Goal: Navigation & Orientation: Find specific page/section

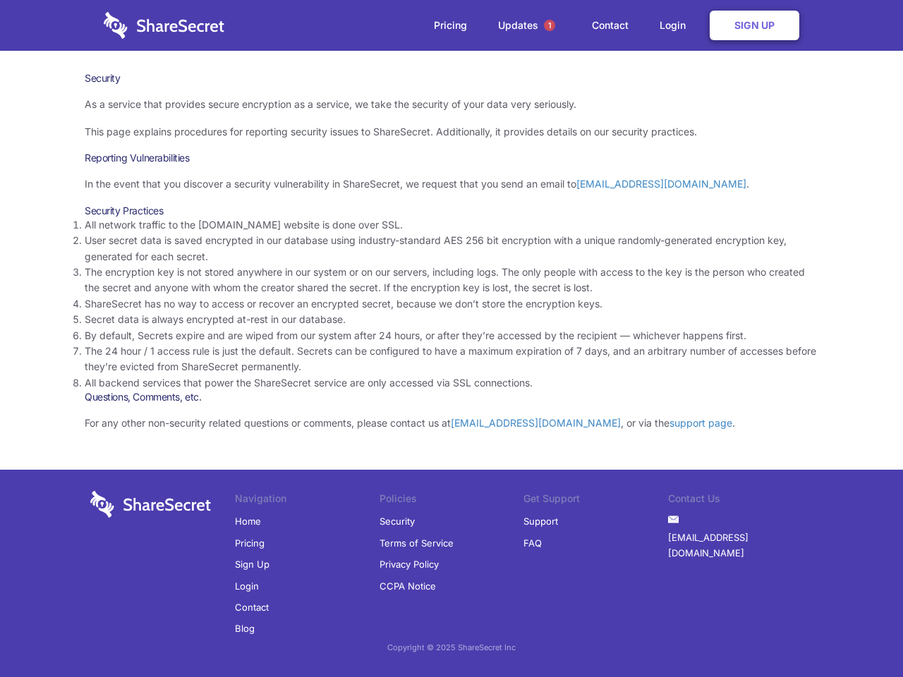
click at [452, 339] on li "By default, Secrets expire and are wiped from our system after 24 hours, or aft…" at bounding box center [452, 336] width 734 height 16
click at [550, 25] on span "1" at bounding box center [549, 25] width 11 height 11
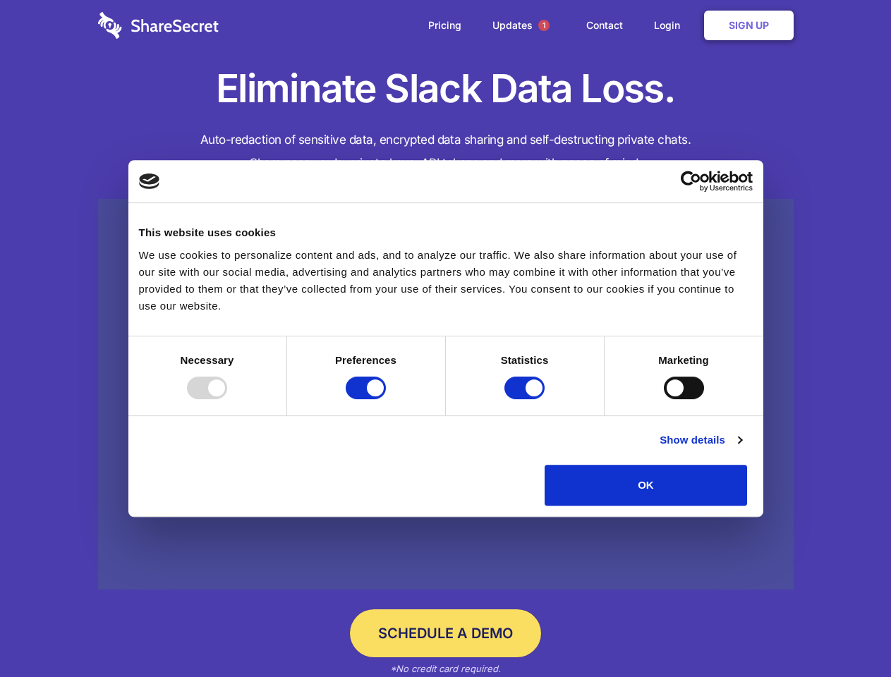
click at [227, 399] on div at bounding box center [207, 388] width 40 height 23
click at [386, 399] on input "Preferences" at bounding box center [366, 388] width 40 height 23
checkbox input "false"
click at [526, 399] on input "Statistics" at bounding box center [524, 388] width 40 height 23
checkbox input "false"
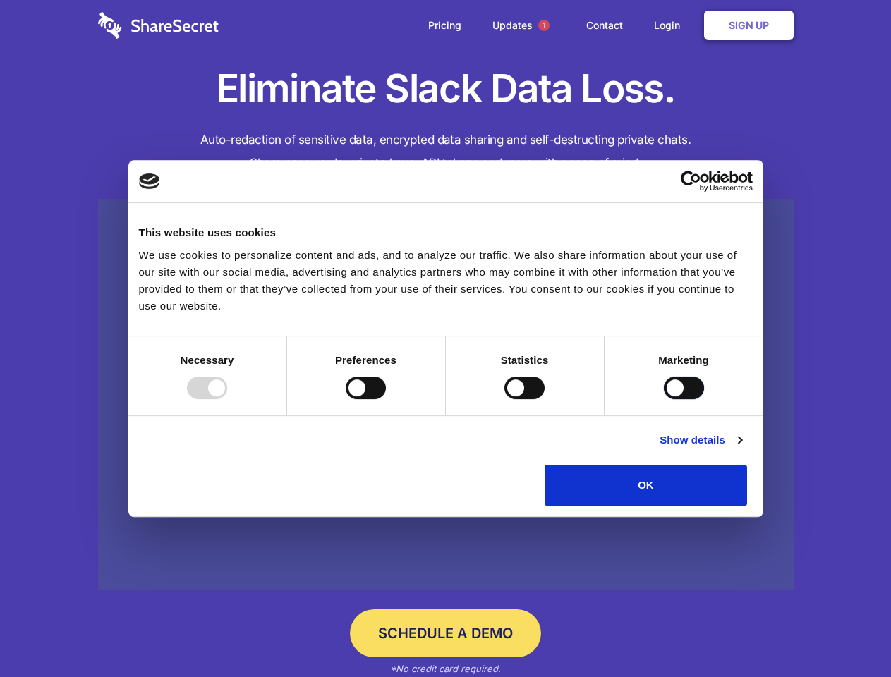
click at [664, 399] on input "Marketing" at bounding box center [684, 388] width 40 height 23
checkbox input "true"
click at [742, 449] on link "Show details" at bounding box center [701, 440] width 82 height 17
click at [0, 0] on li "Necessary 7 Necessary cookies help make a website usable by enabling basic func…" at bounding box center [0, 0] width 0 height 0
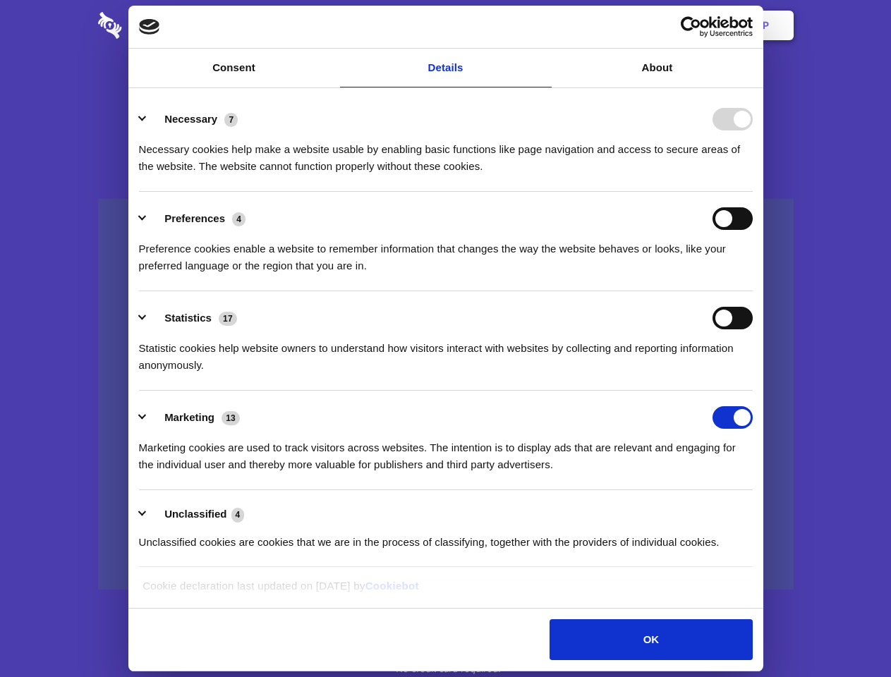
click at [543, 25] on span "1" at bounding box center [543, 25] width 11 height 11
